Goal: Navigation & Orientation: Find specific page/section

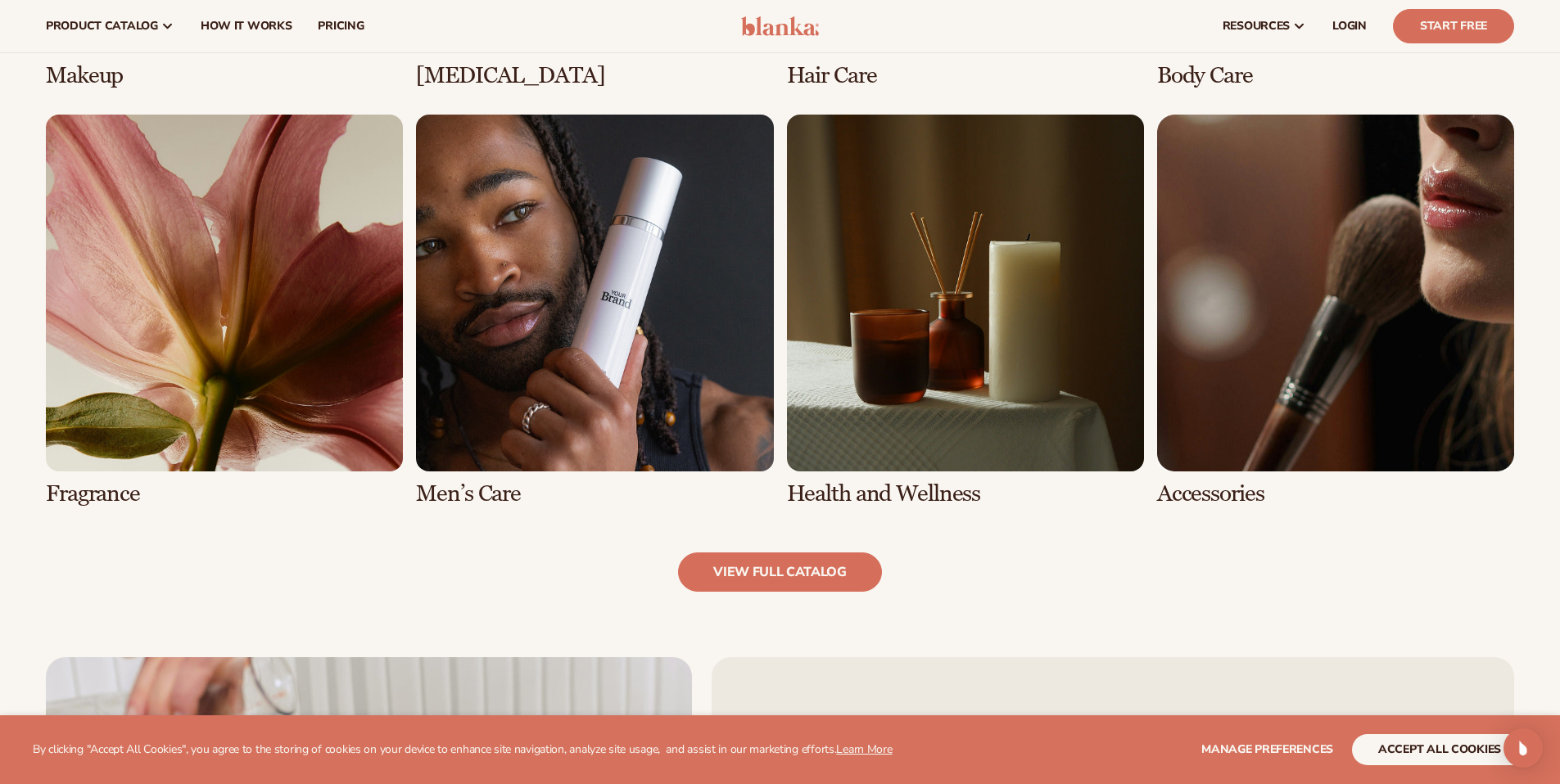
scroll to position [1300, 0]
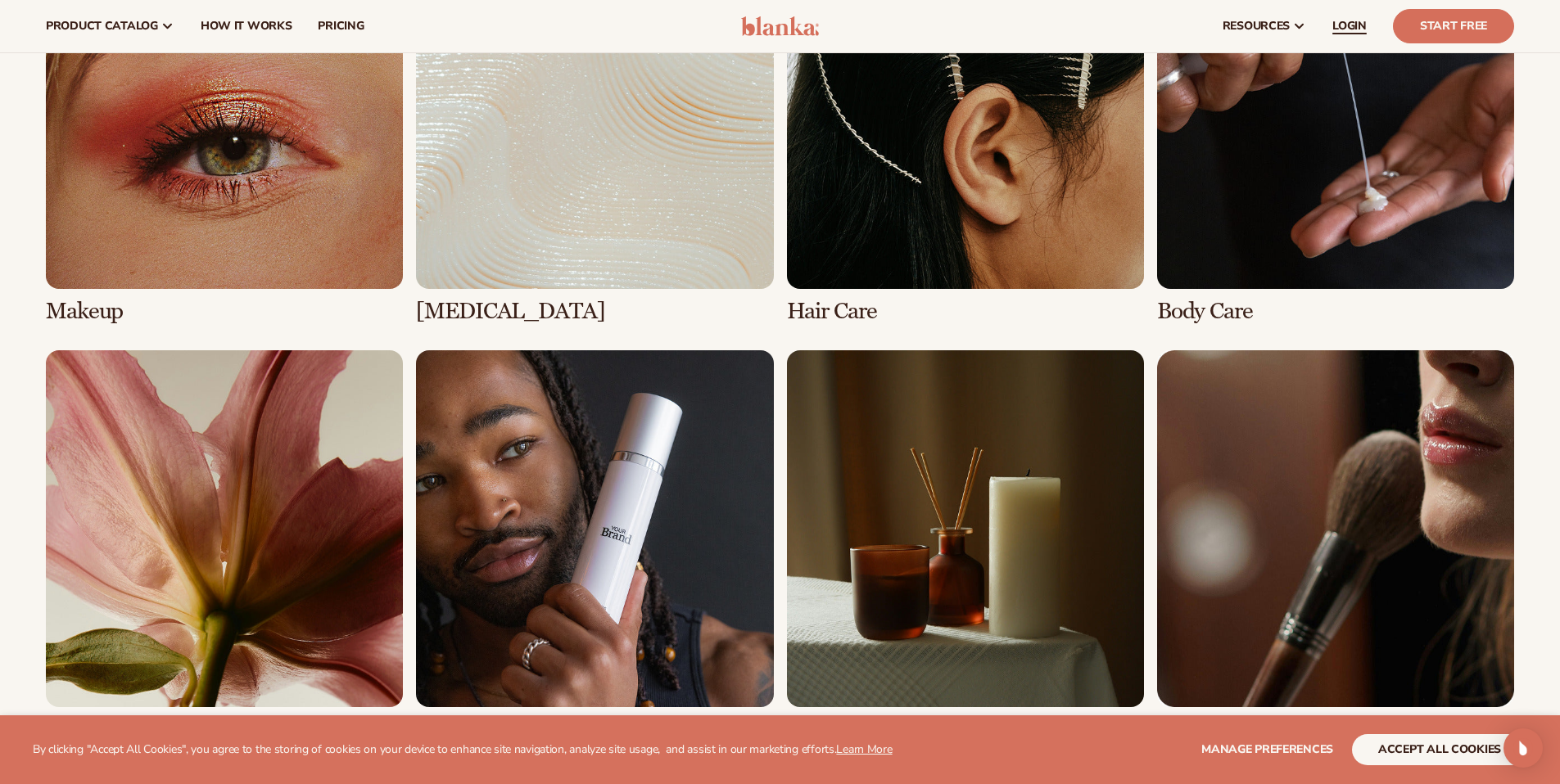
click at [1353, 22] on span "LOGIN" at bounding box center [1349, 25] width 34 height 13
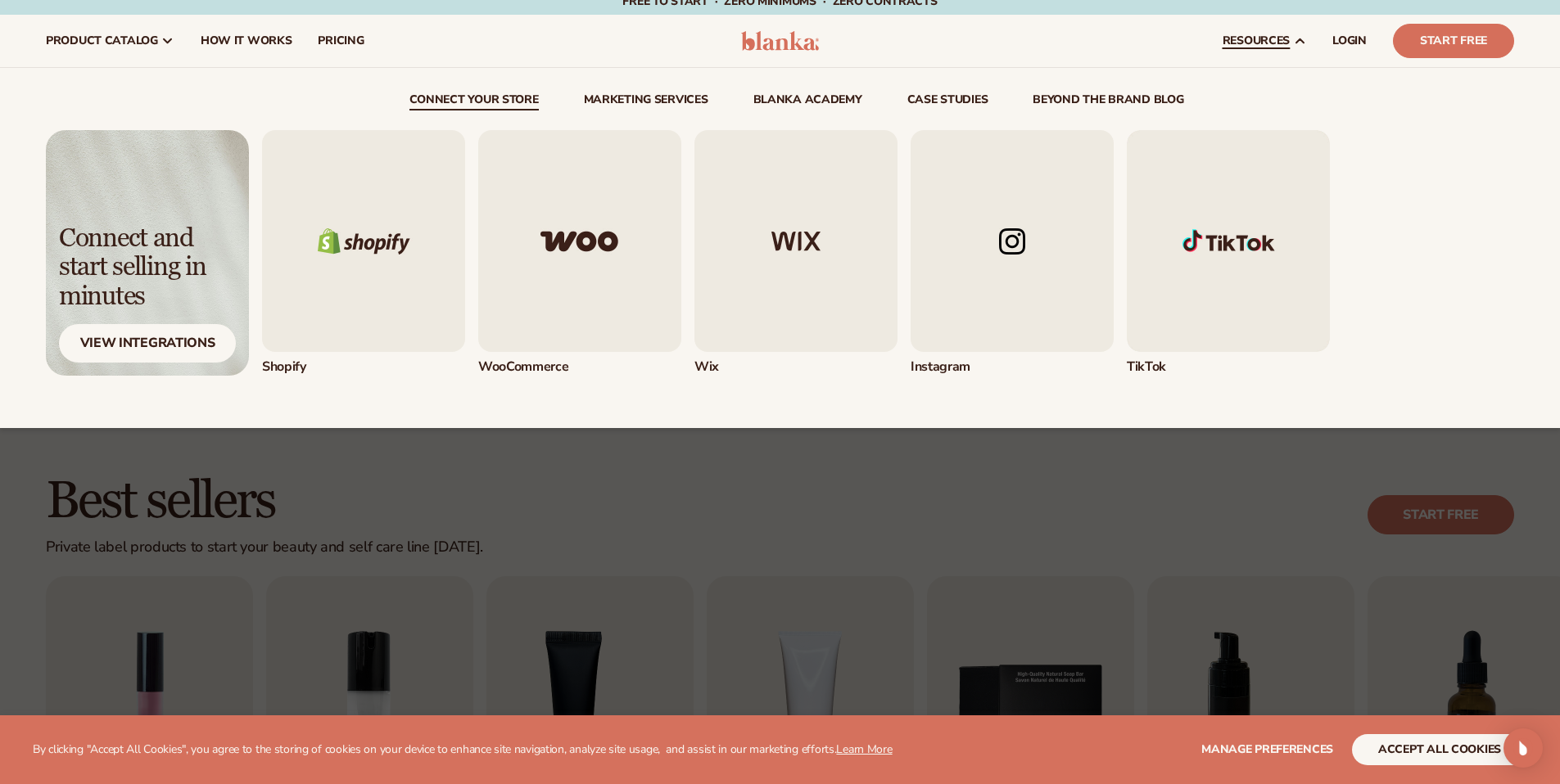
scroll to position [0, 0]
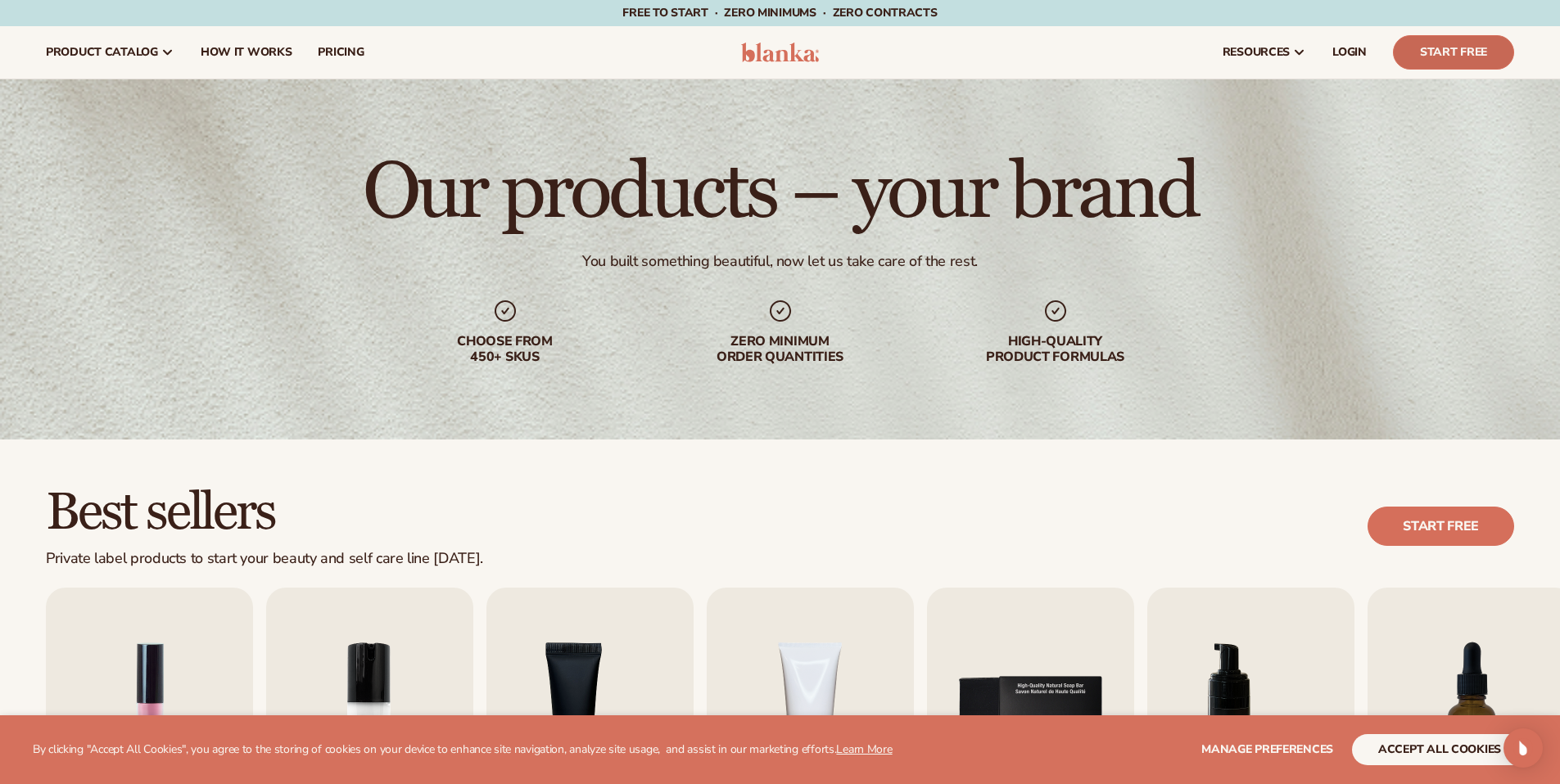
click at [1446, 51] on link "Start Free" at bounding box center [1453, 51] width 121 height 34
